Goal: Transaction & Acquisition: Purchase product/service

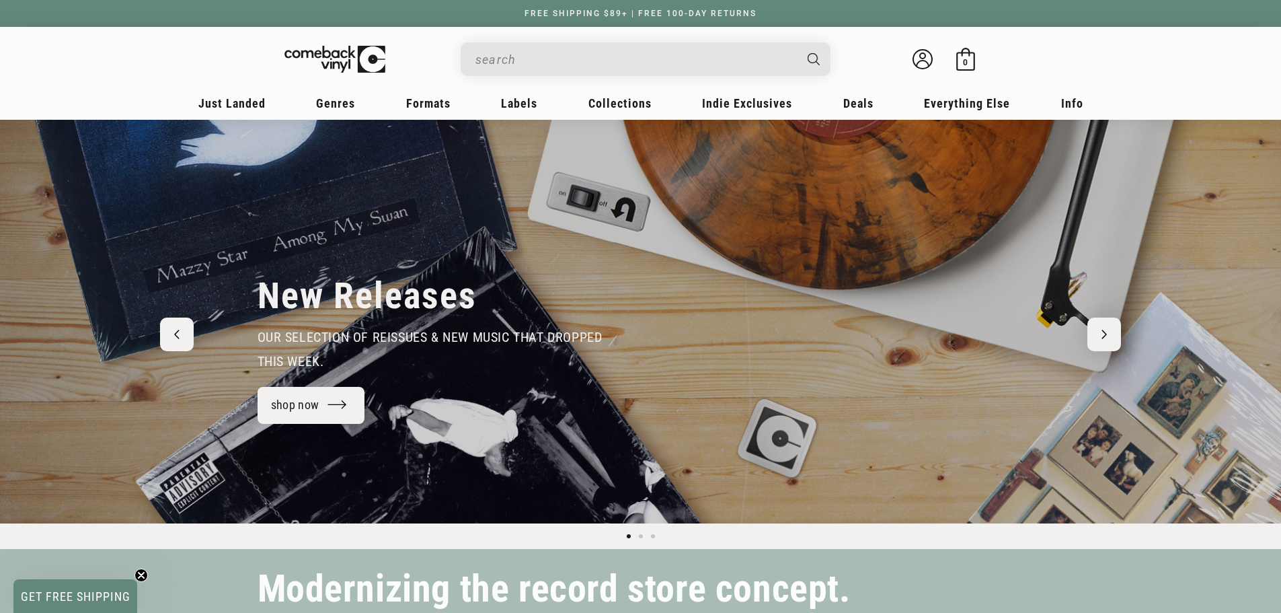
click at [505, 63] on input "When autocomplete results are available use up and down arrows to review and en…" at bounding box center [635, 60] width 319 height 28
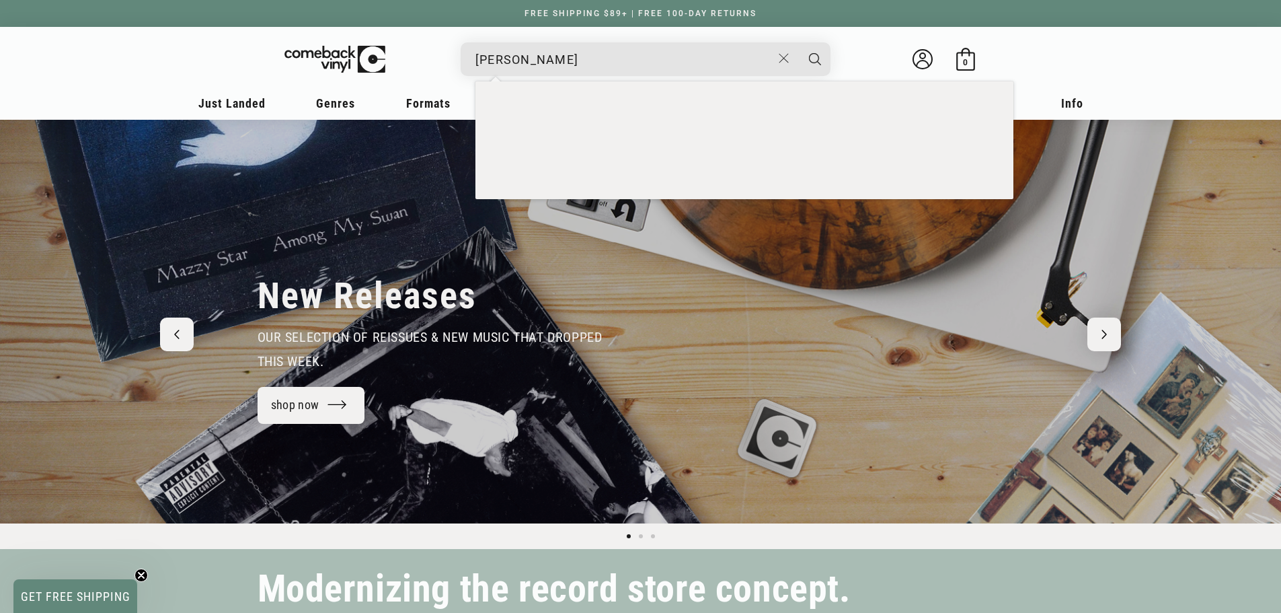
type input "sam fender"
click at [798, 42] on button "Search" at bounding box center [815, 59] width 34 height 34
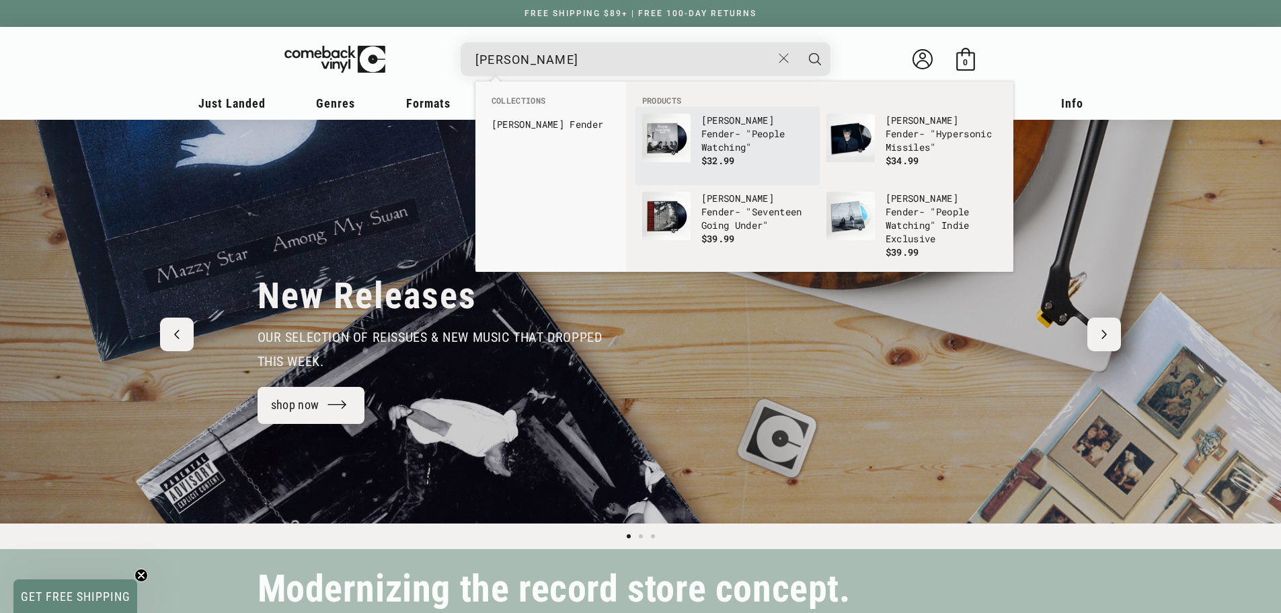
click at [708, 116] on b "Sam" at bounding box center [738, 120] width 73 height 13
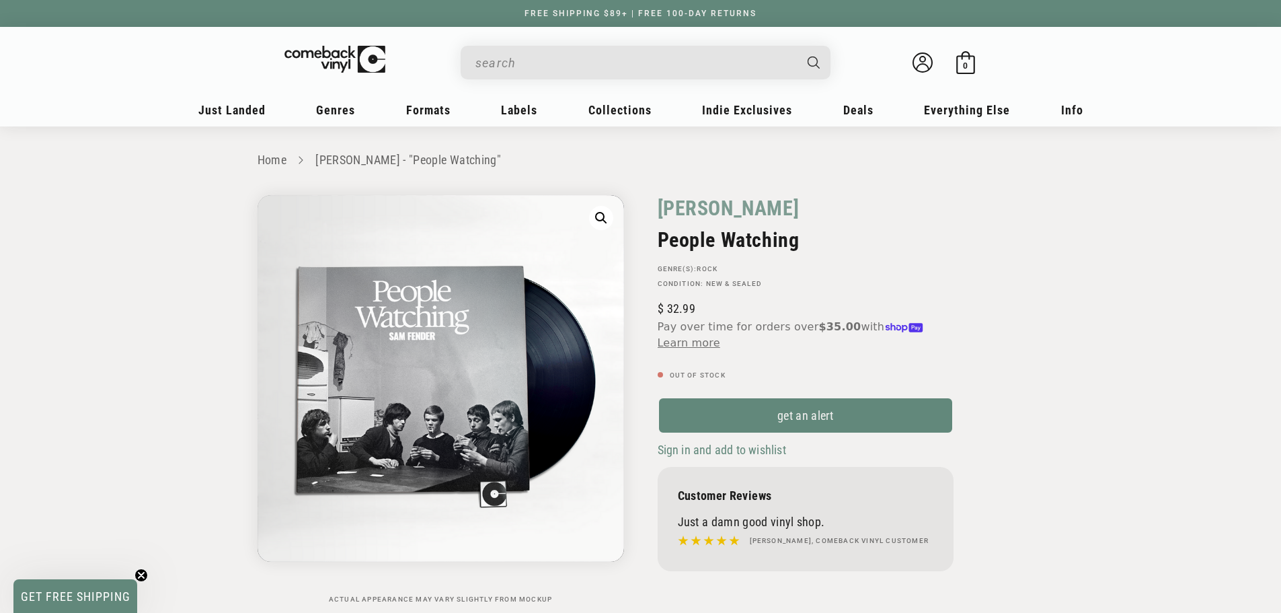
click at [603, 71] on input "When autocomplete results are available use up and down arrows to review and en…" at bounding box center [635, 63] width 319 height 28
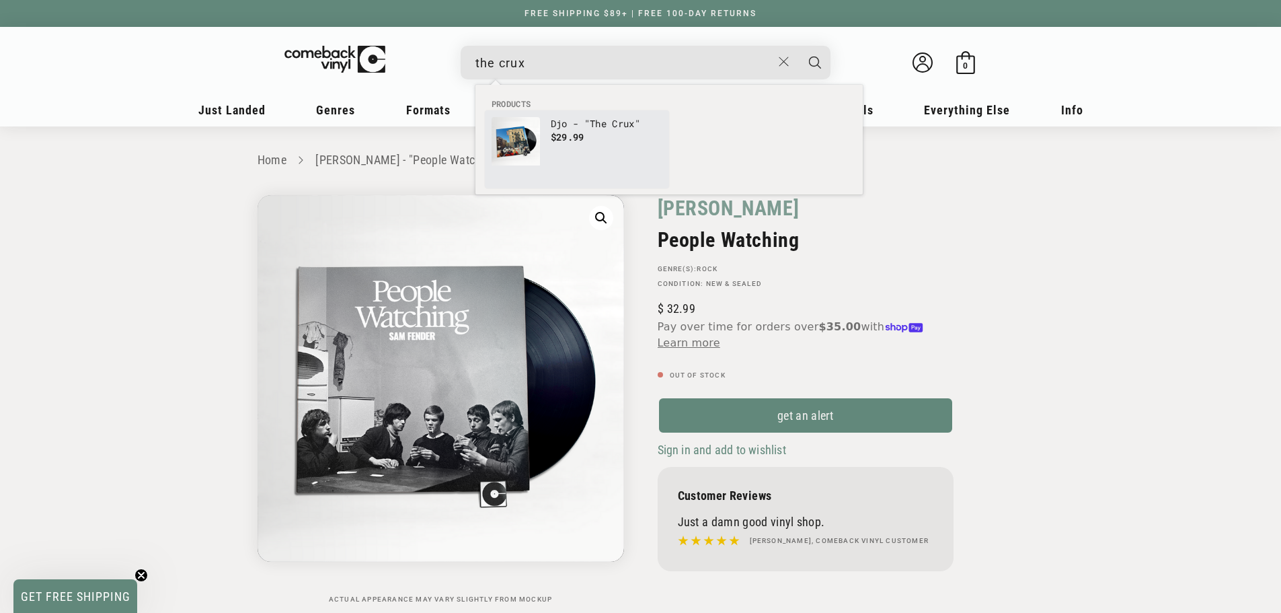
type input "the crux"
click at [557, 117] on p "Djo - " The Crux "" at bounding box center [607, 123] width 112 height 13
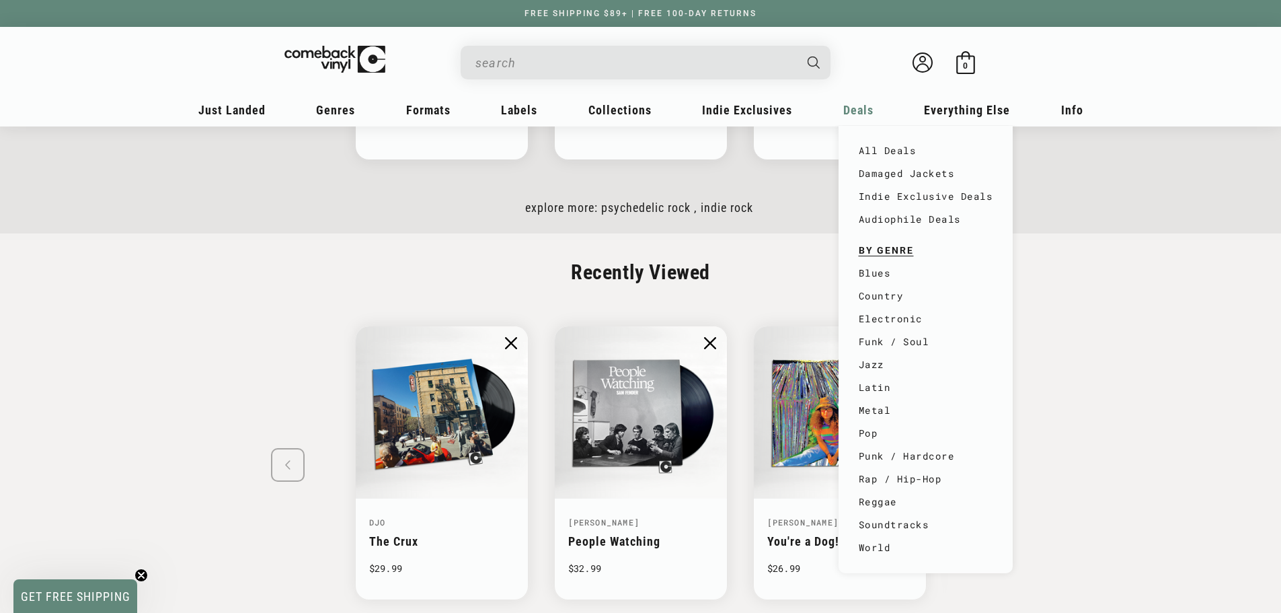
scroll to position [2099, 0]
click at [912, 192] on link "Indie Exclusive Deals" at bounding box center [926, 196] width 135 height 23
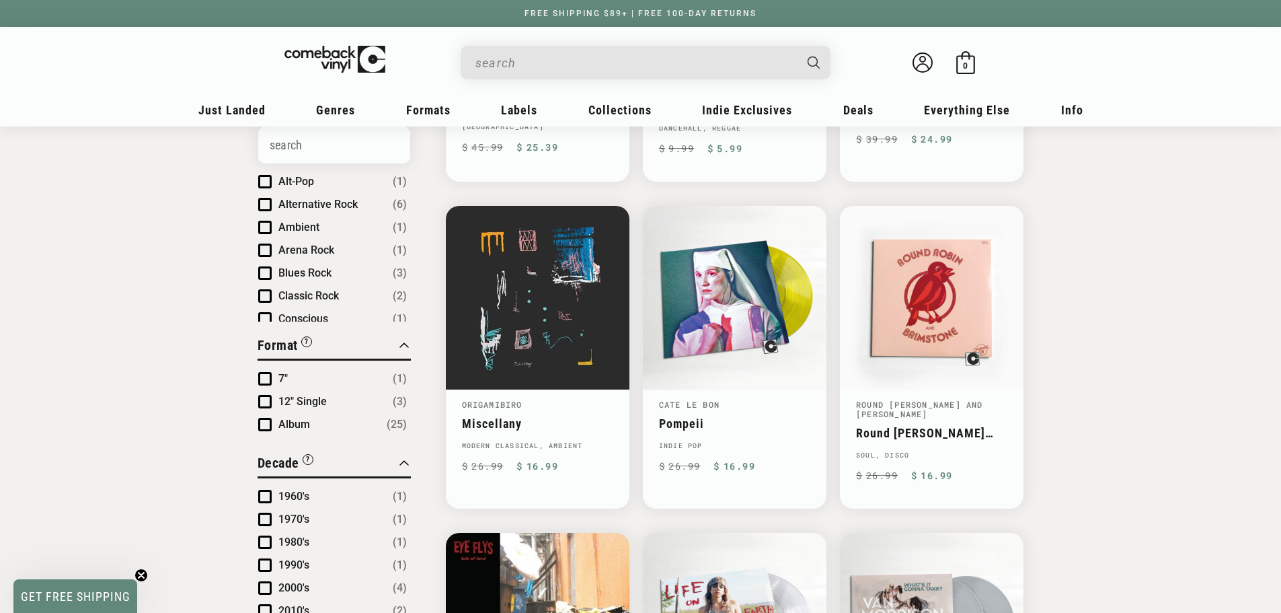
scroll to position [807, 0]
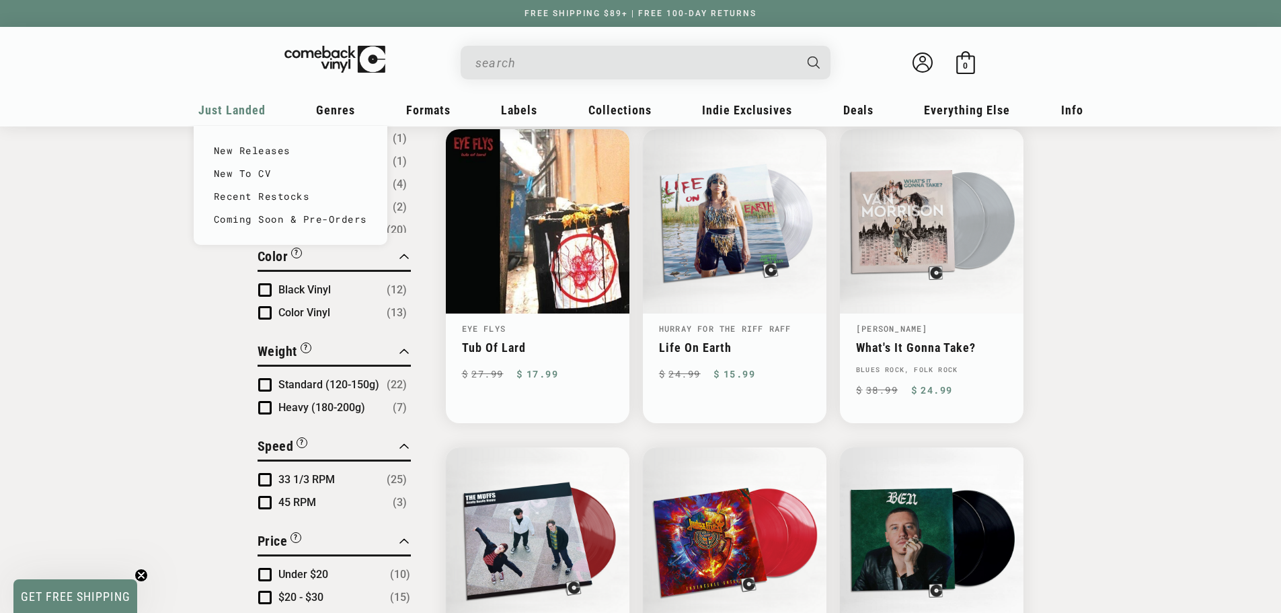
click at [237, 104] on span "Just Landed" at bounding box center [231, 110] width 67 height 14
click at [261, 147] on link "New Releases" at bounding box center [290, 150] width 153 height 23
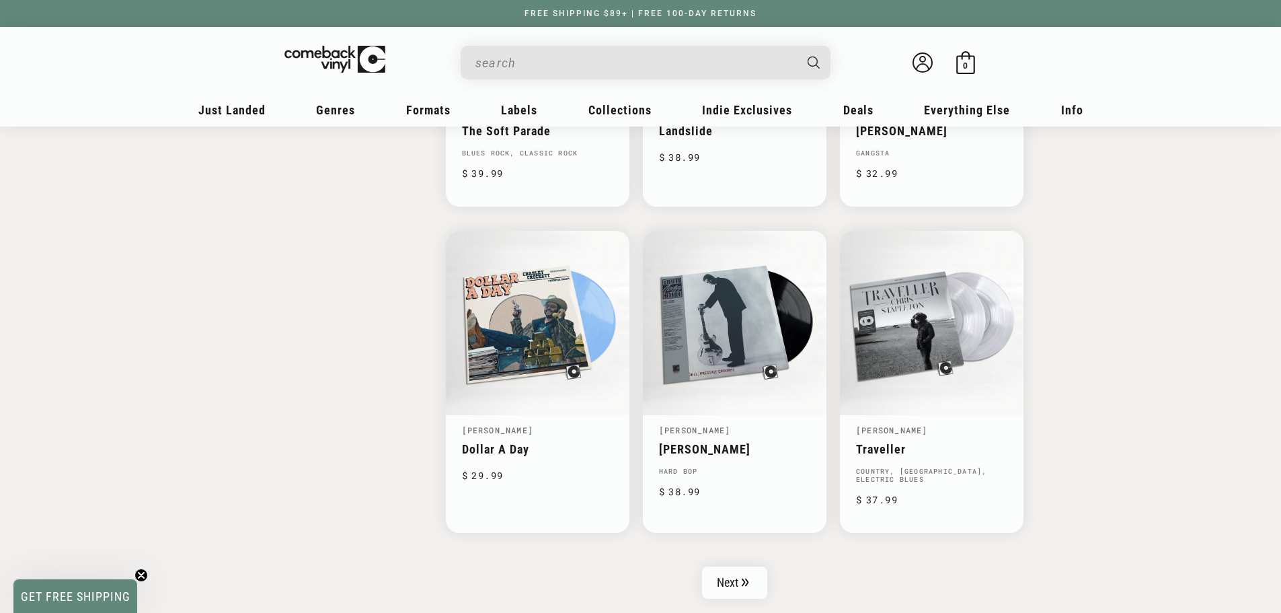
scroll to position [2085, 0]
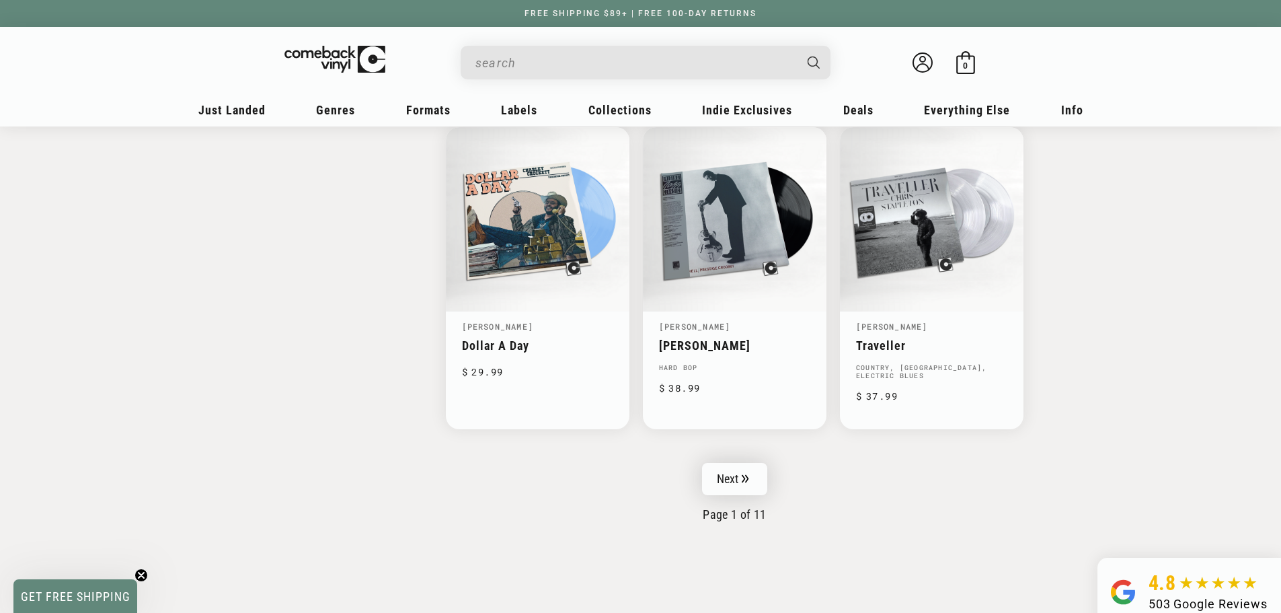
click at [747, 471] on link "Next" at bounding box center [735, 479] width 66 height 32
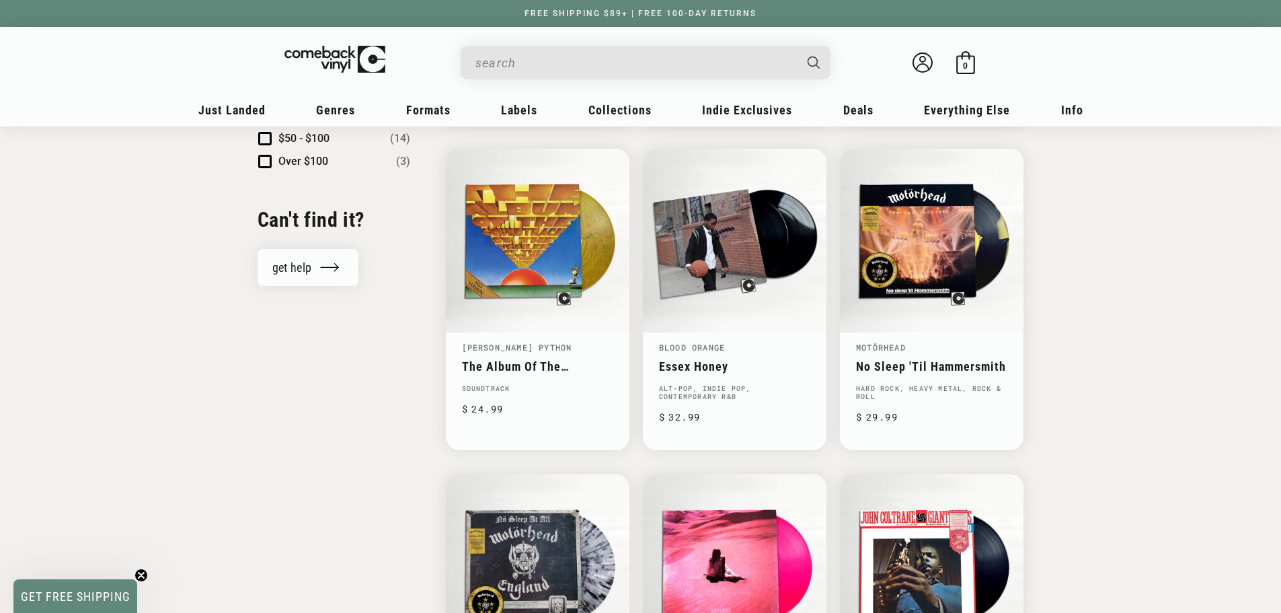
scroll to position [1682, 0]
